Goal: Task Accomplishment & Management: Use online tool/utility

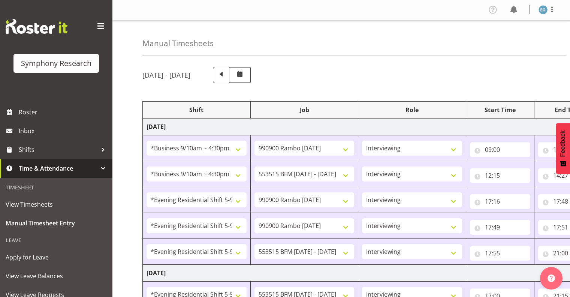
select select "26078"
select select "10732"
select select "26078"
select select "10731"
select select "48116"
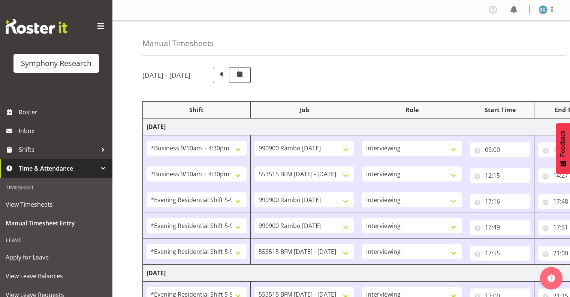
select select "10732"
select select "48116"
select select "10732"
select select "48116"
select select "10731"
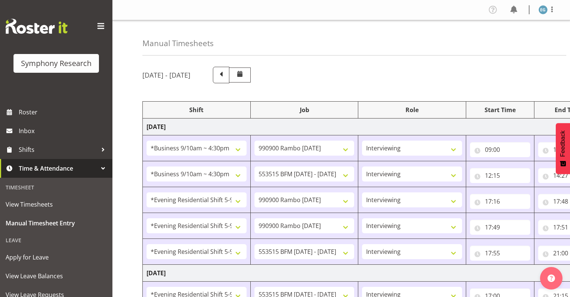
select select "48116"
select select "10731"
select select "48116"
select select "10732"
select select "48116"
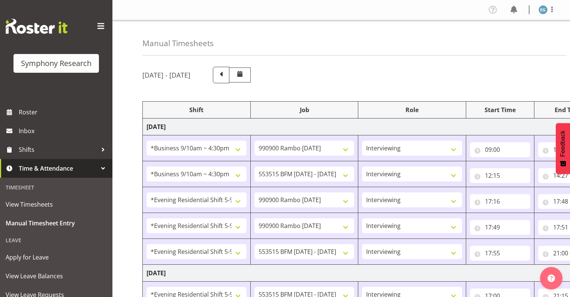
select select "10731"
select select "48116"
select select "10731"
